Goal: Navigation & Orientation: Find specific page/section

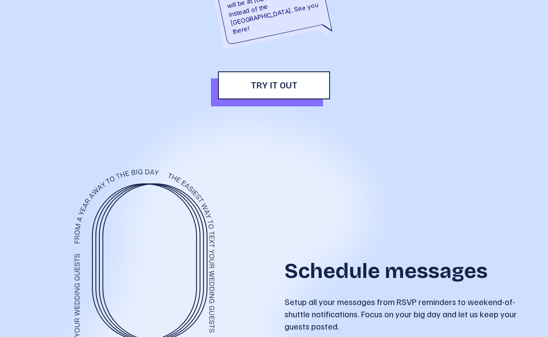
scroll to position [2939, 0]
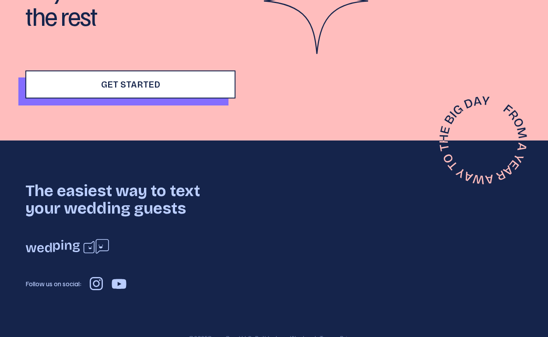
drag, startPoint x: 85, startPoint y: 215, endPoint x: -21, endPoint y: 283, distance: 126.1
click at [0, 283] on html "Solutions Pricing More Sign In Open sidebar Set the VIBE before they arrive Wed…" at bounding box center [274, 168] width 548 height 337
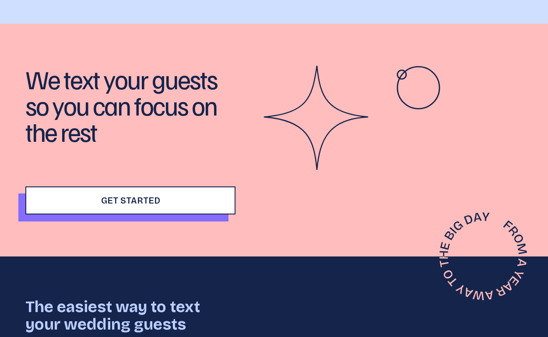
scroll to position [1806, 0]
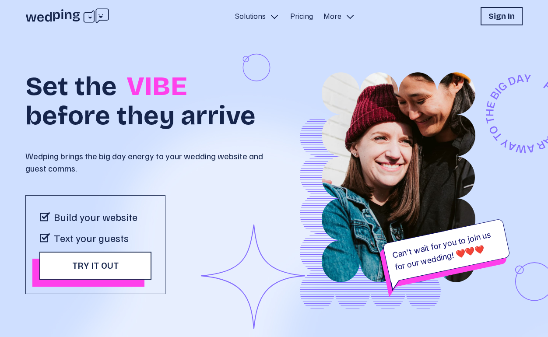
click at [337, 17] on p "More" at bounding box center [333, 16] width 18 height 11
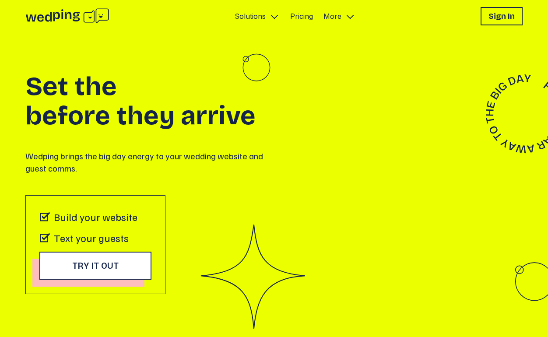
drag, startPoint x: 67, startPoint y: 12, endPoint x: -31, endPoint y: 186, distance: 199.3
click at [0, 186] on html "Solutions Pricing More Sign In Open sidebar Set the VIBE before they arrive Wed…" at bounding box center [274, 168] width 548 height 337
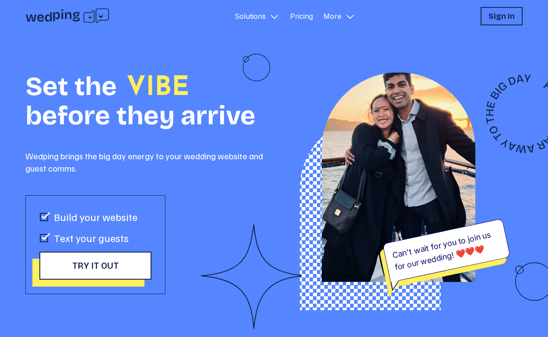
drag, startPoint x: 86, startPoint y: 14, endPoint x: 25, endPoint y: 20, distance: 61.6
click at [25, 20] on icon at bounding box center [67, 16] width 84 height 16
